Goal: Transaction & Acquisition: Purchase product/service

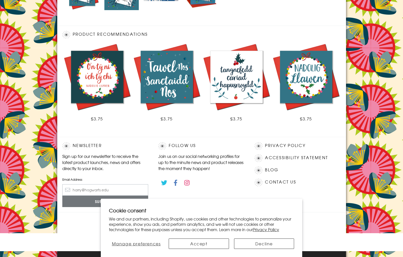
scroll to position [266, 0]
